Goal: Task Accomplishment & Management: Use online tool/utility

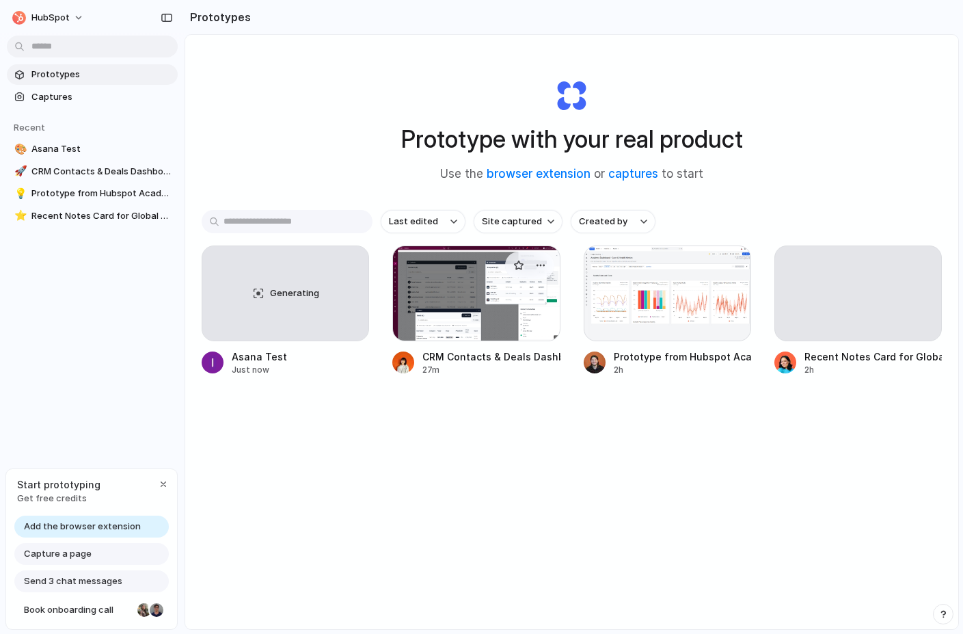
click at [465, 299] on div at bounding box center [477, 293] width 168 height 96
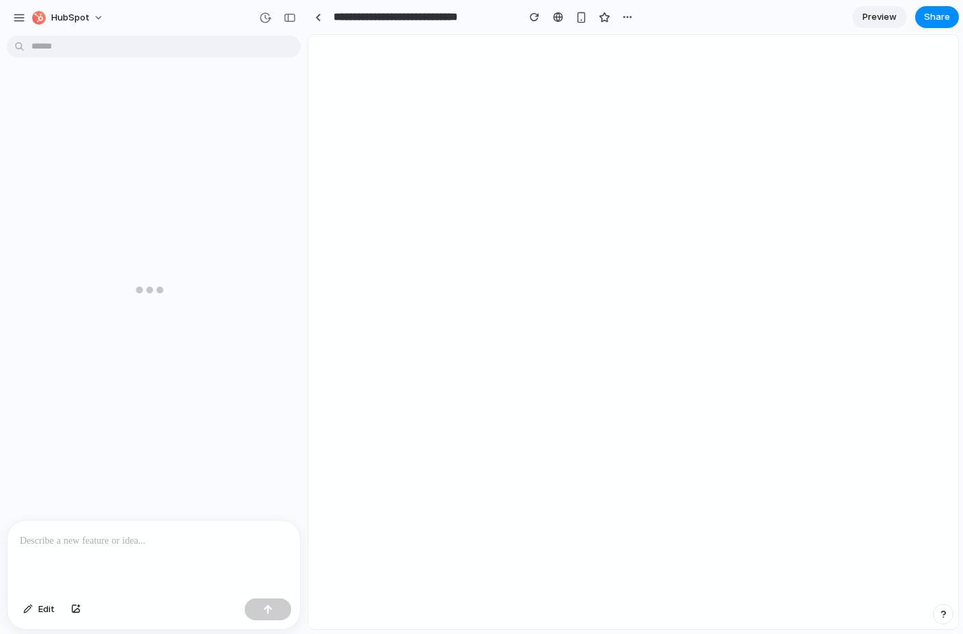
scroll to position [1145, 0]
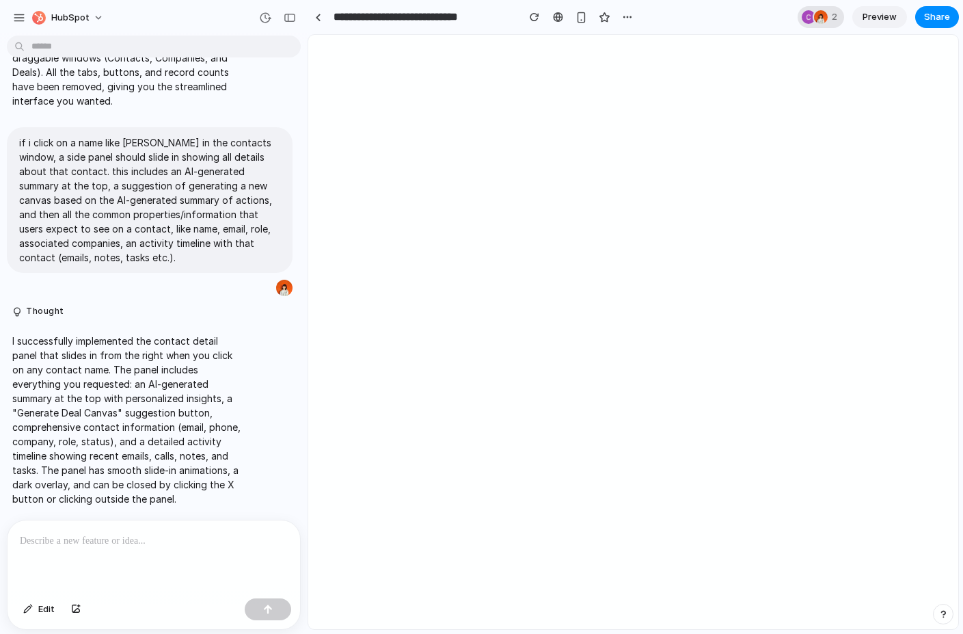
click at [823, 19] on div at bounding box center [821, 17] width 14 height 14
click at [823, 19] on div "Seen by [PERSON_NAME] [PERSON_NAME]" at bounding box center [481, 317] width 963 height 634
click at [85, 559] on div at bounding box center [154, 556] width 293 height 72
click at [137, 551] on div at bounding box center [154, 556] width 293 height 72
click at [59, 605] on button "Edit" at bounding box center [38, 609] width 45 height 22
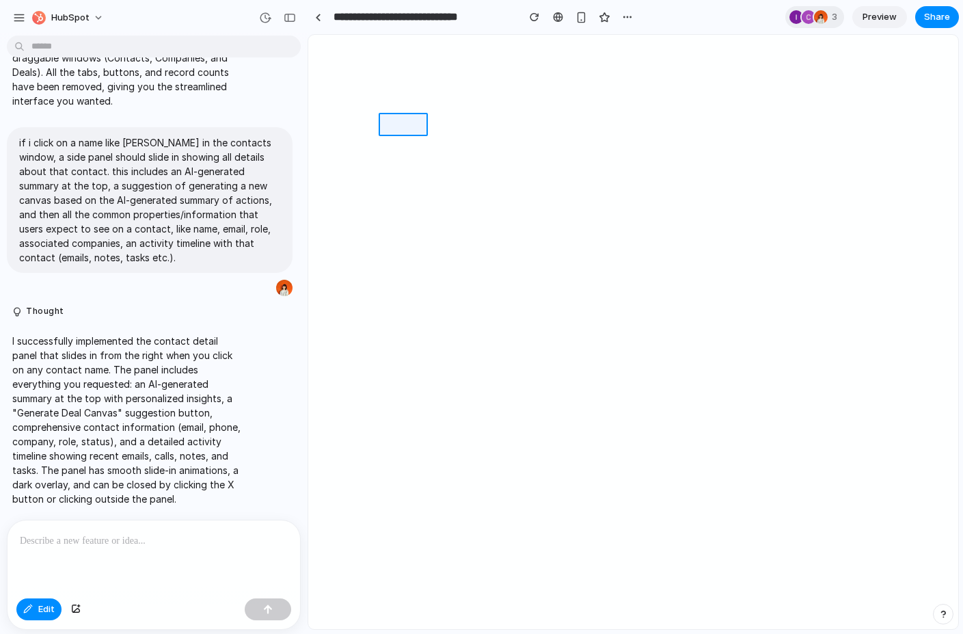
click at [412, 126] on div at bounding box center [634, 333] width 650 height 594
click at [522, 204] on button "button" at bounding box center [517, 210] width 46 height 22
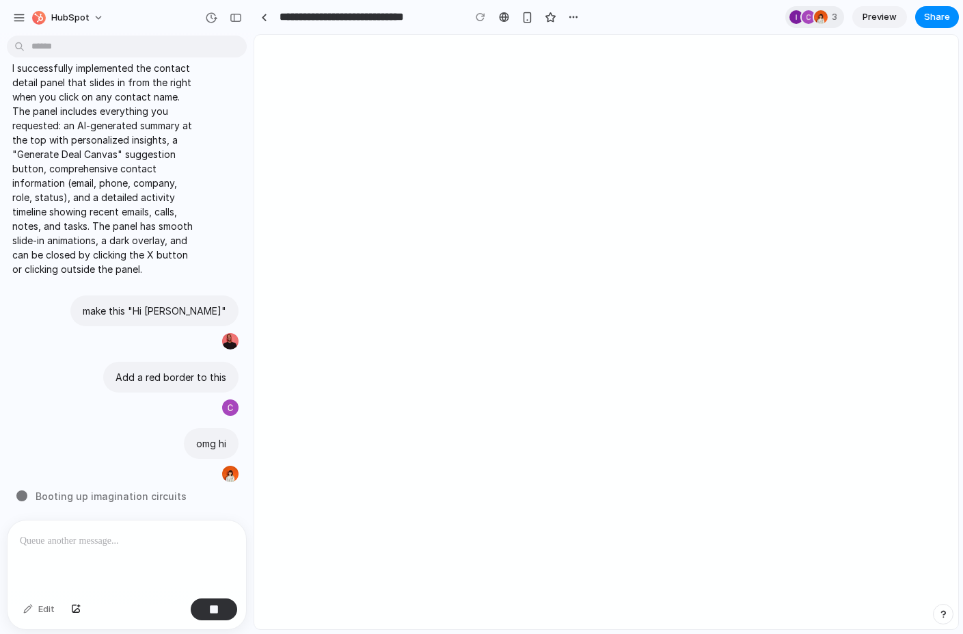
scroll to position [1676, 0]
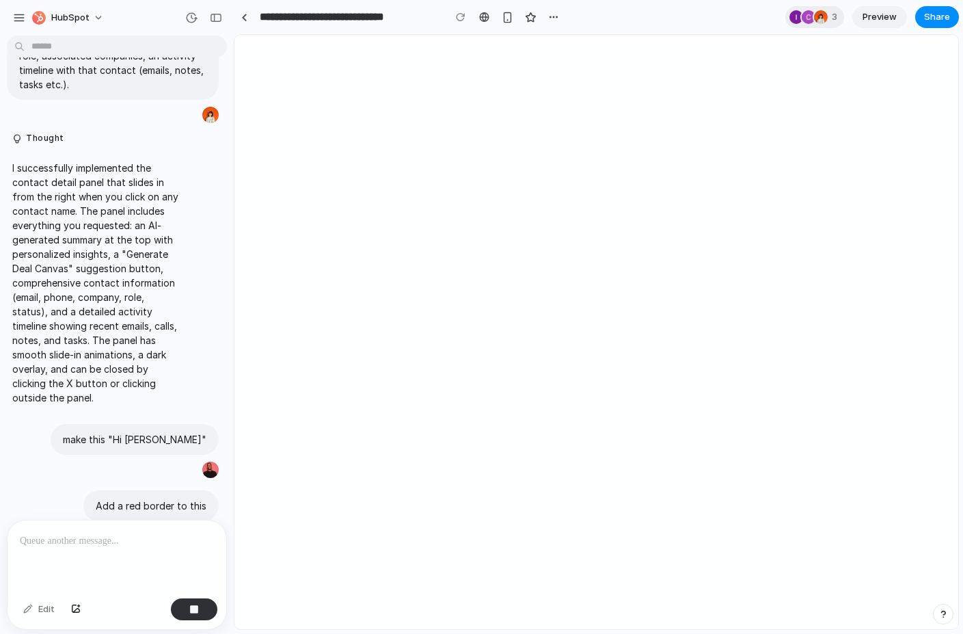
drag, startPoint x: 306, startPoint y: 198, endPoint x: 234, endPoint y: 195, distance: 72.5
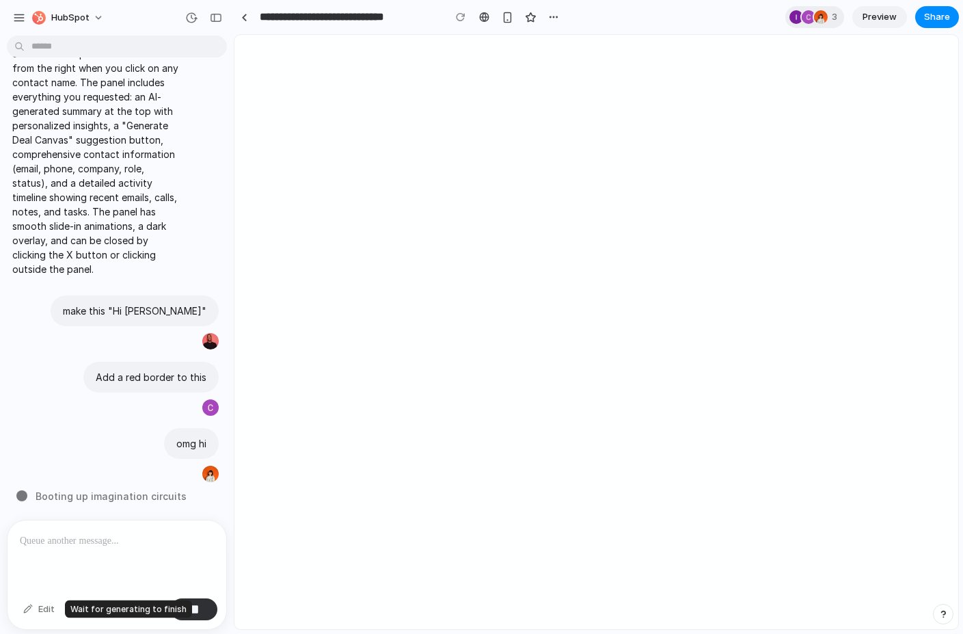
click at [49, 611] on div "Edit" at bounding box center [38, 609] width 45 height 22
click at [68, 555] on div at bounding box center [117, 556] width 219 height 72
click at [186, 469] on div "button" at bounding box center [187, 473] width 11 height 11
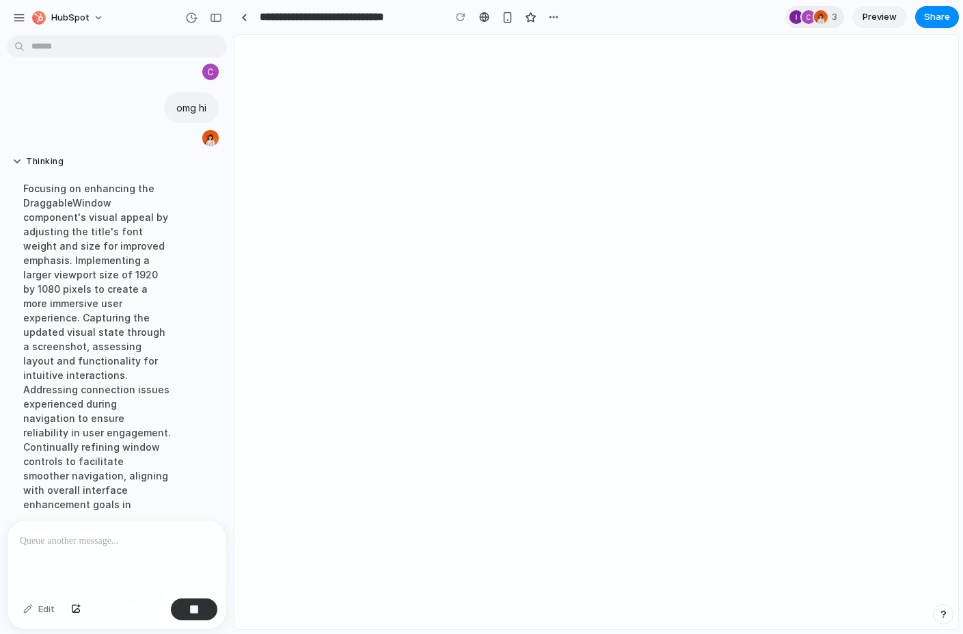
scroll to position [2171, 0]
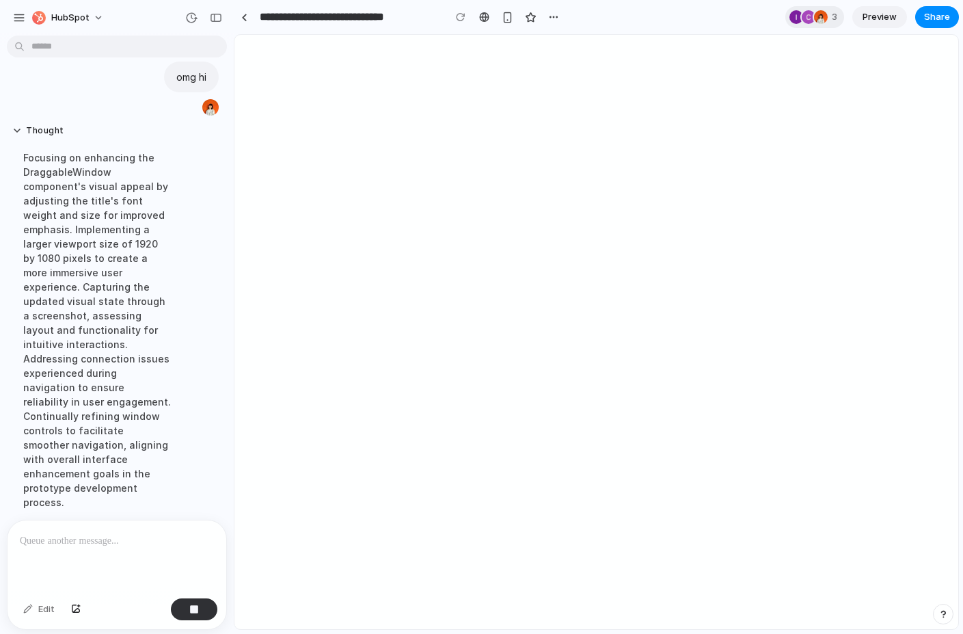
click at [127, 185] on div "Focusing on enhancing the DraggableWindow component's visual appeal by adjustin…" at bounding box center [97, 329] width 170 height 375
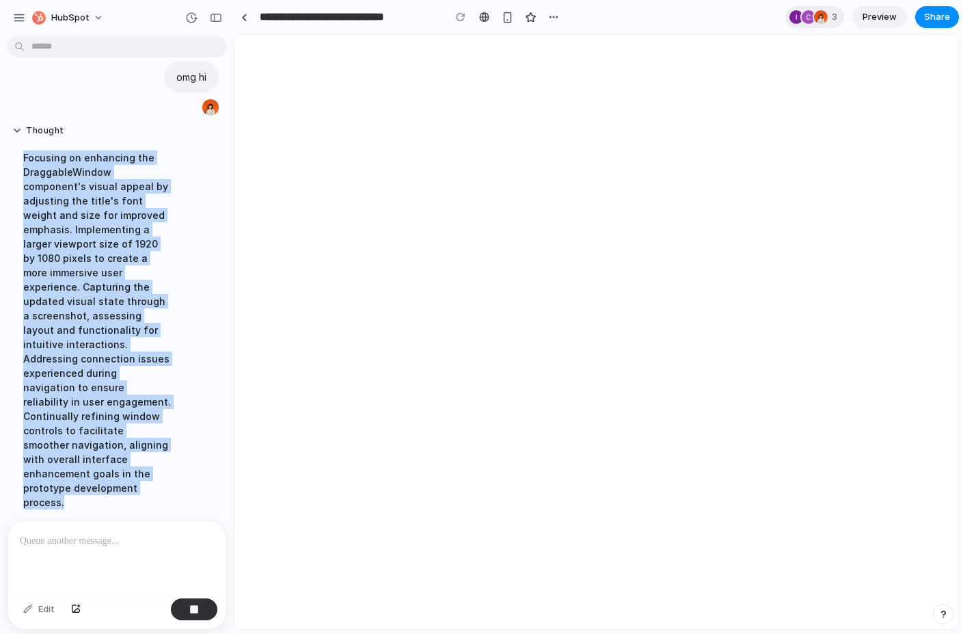
click at [127, 185] on div "Focusing on enhancing the DraggableWindow component's visual appeal by adjustin…" at bounding box center [97, 329] width 170 height 375
click at [137, 204] on div "Focusing on enhancing the DraggableWindow component's visual appeal by adjustin…" at bounding box center [97, 329] width 170 height 375
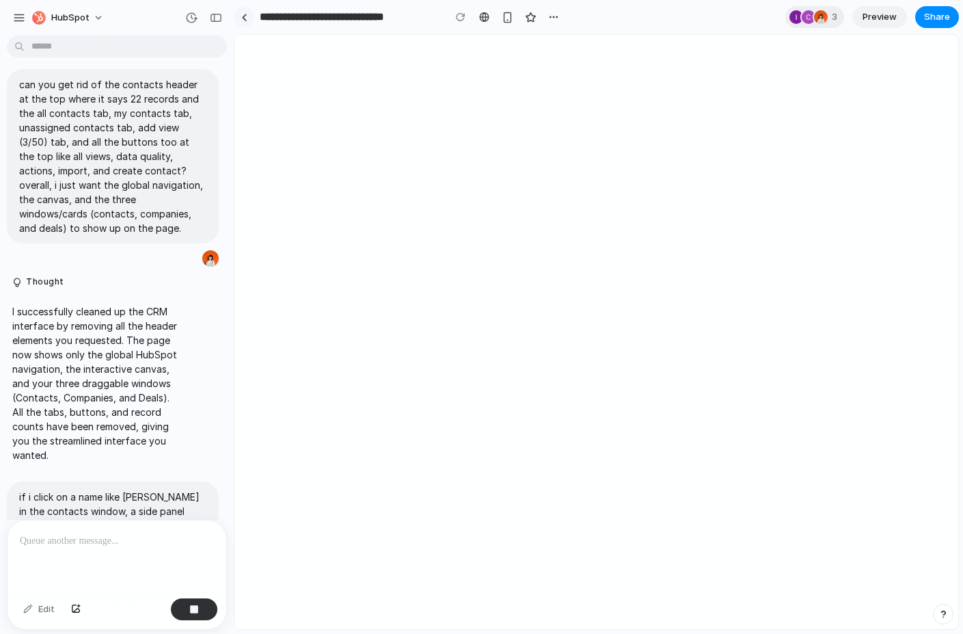
scroll to position [1026, 0]
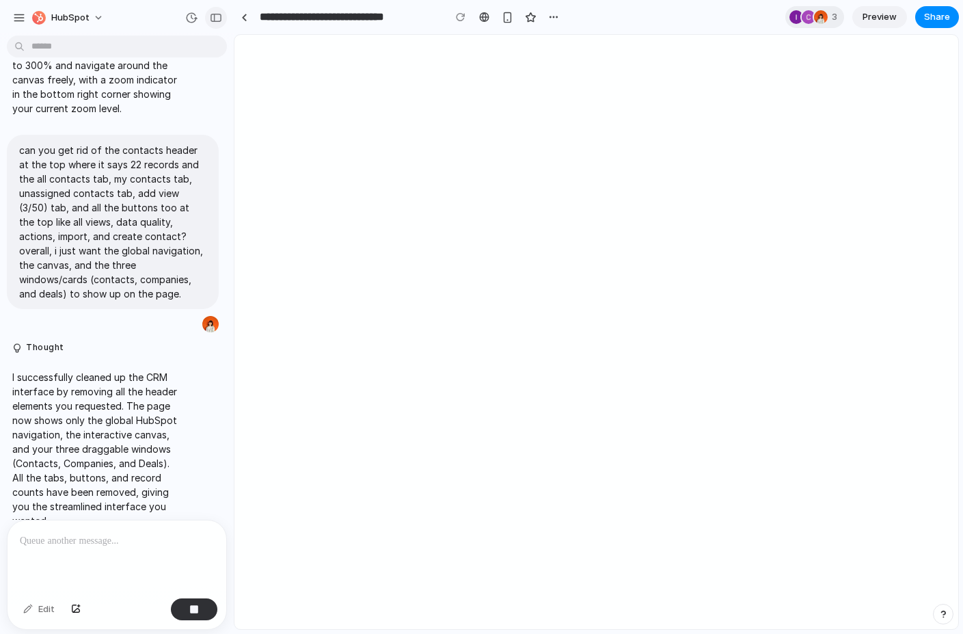
click at [215, 21] on div "button" at bounding box center [216, 18] width 12 height 10
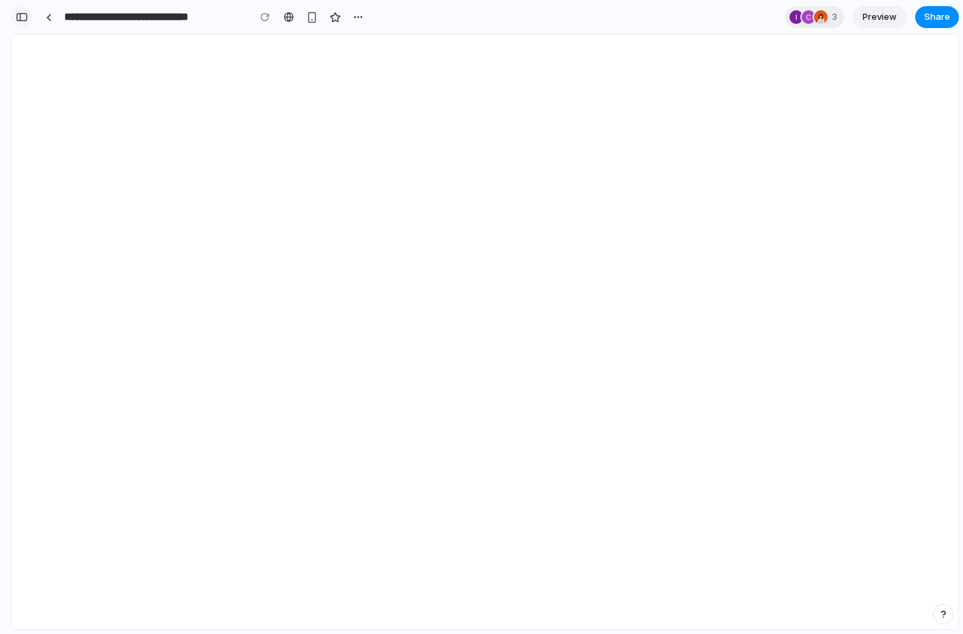
click at [21, 12] on div "button" at bounding box center [22, 17] width 12 height 10
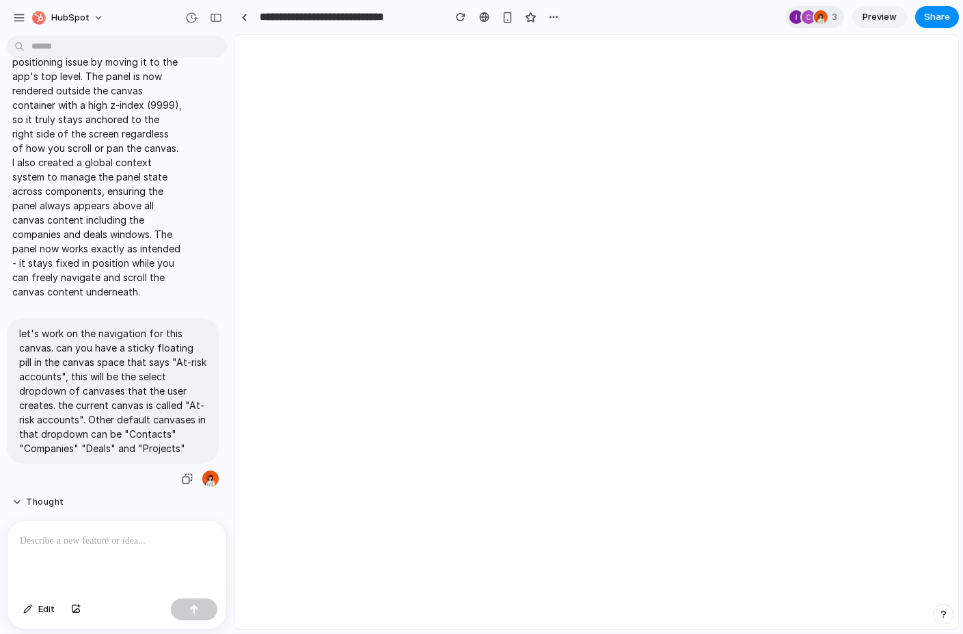
scroll to position [3797, 0]
